Goal: Navigation & Orientation: Find specific page/section

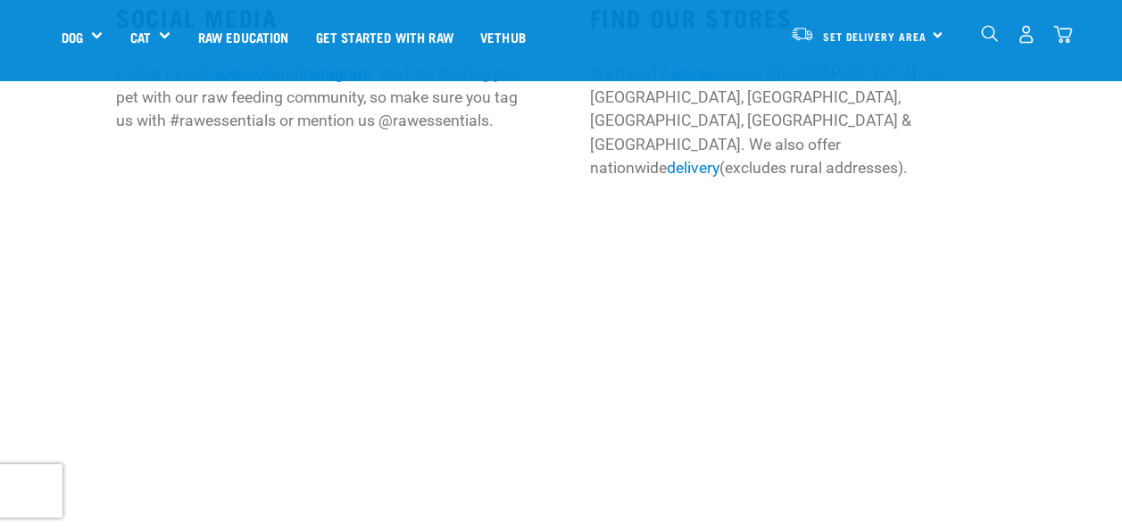
scroll to position [446, 0]
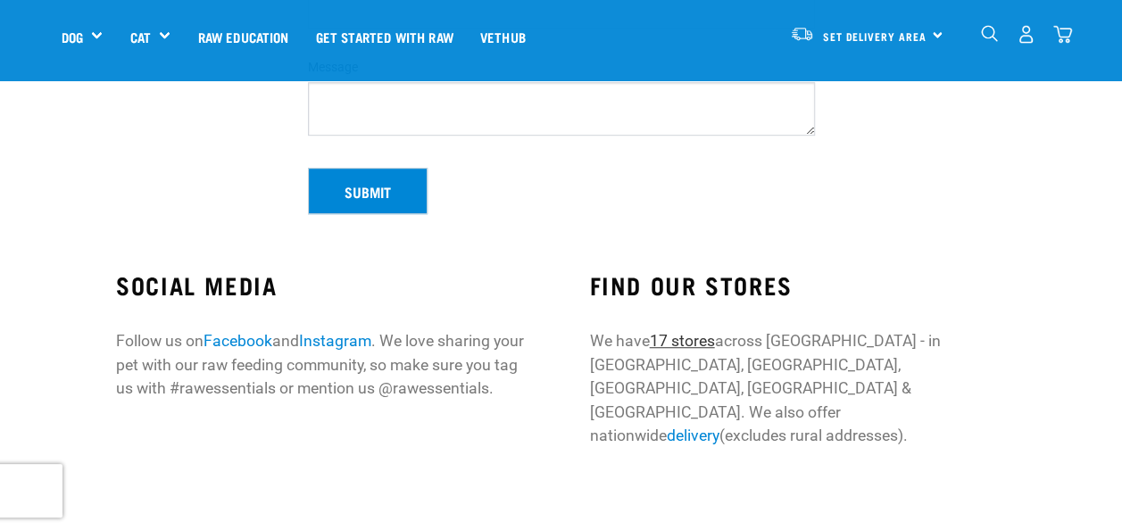
click at [678, 335] on link "17 stores" at bounding box center [681, 341] width 65 height 18
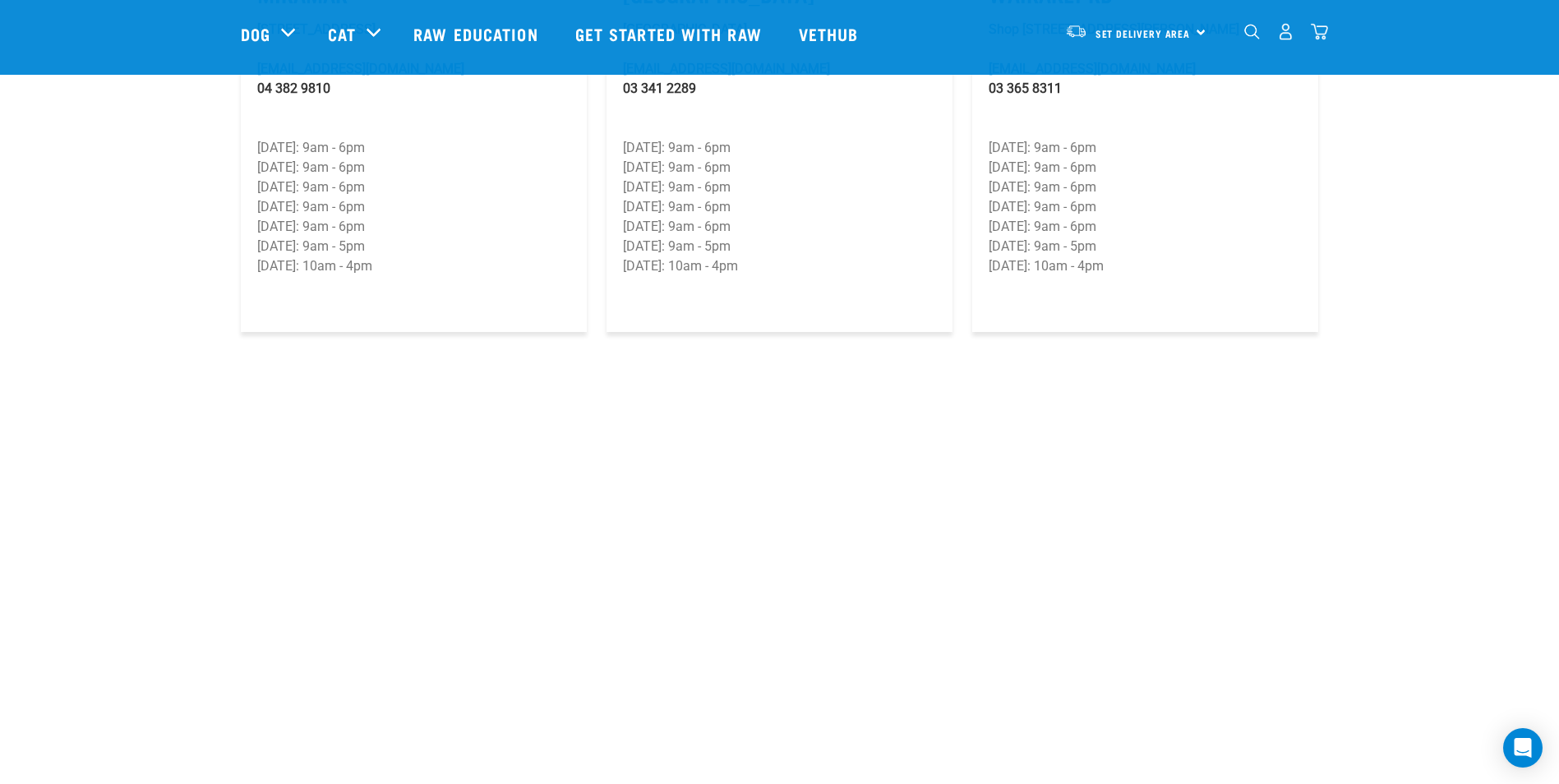
scroll to position [2794, 0]
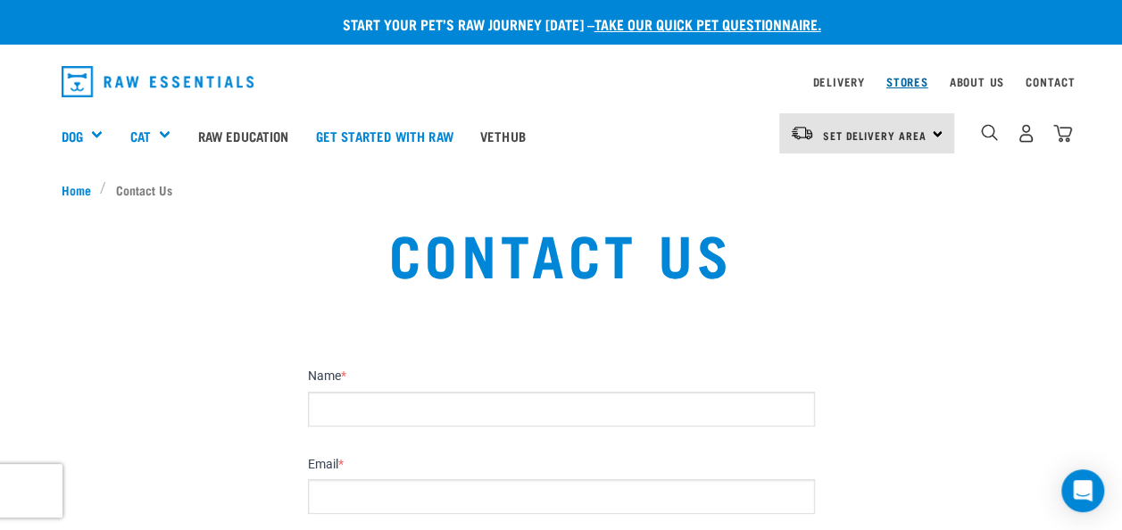
click at [917, 84] on link "Stores" at bounding box center [908, 82] width 42 height 6
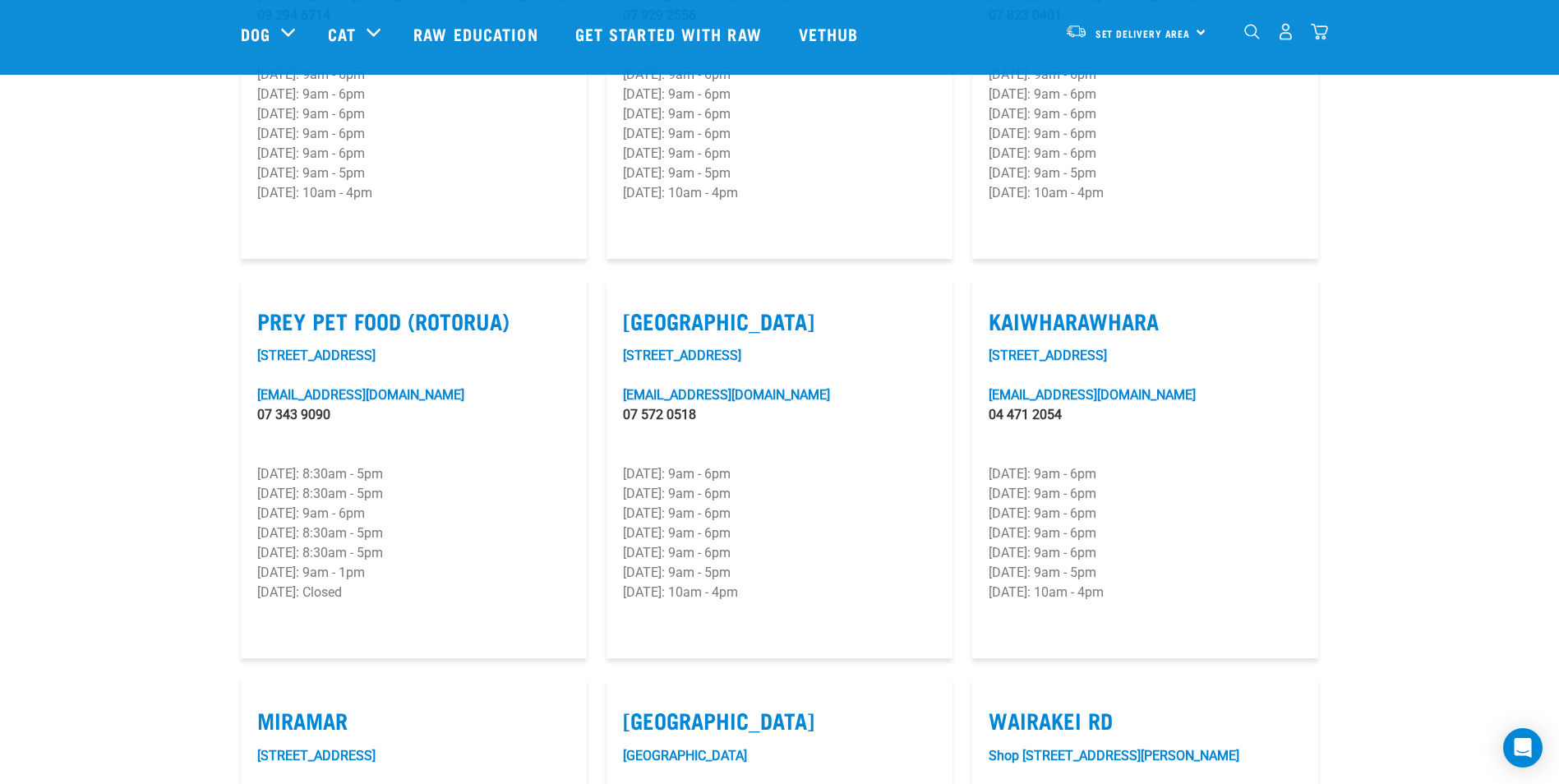
scroll to position [1807, 0]
